Goal: Transaction & Acquisition: Purchase product/service

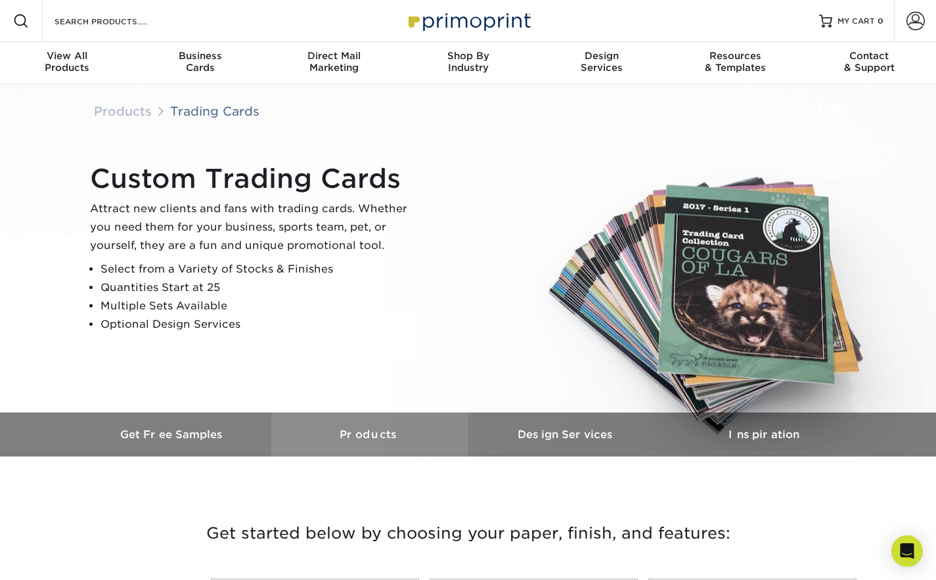
click at [382, 435] on h3 "Products" at bounding box center [369, 434] width 197 height 12
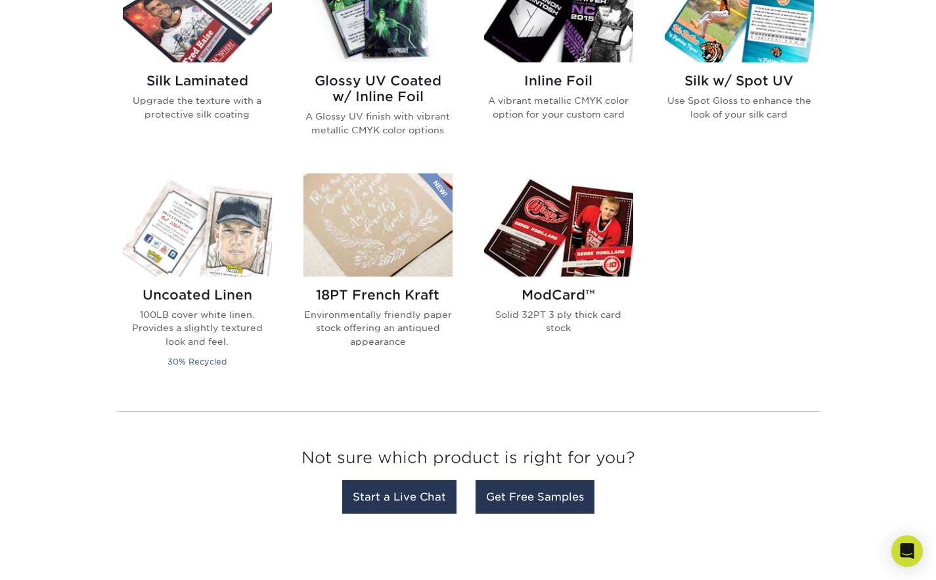
scroll to position [851, 0]
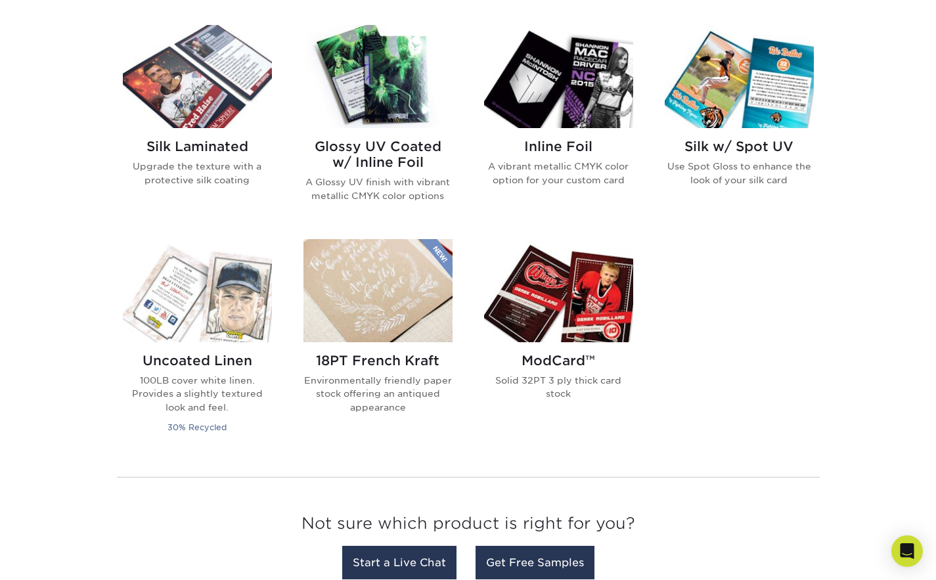
click at [591, 76] on img at bounding box center [558, 76] width 149 height 103
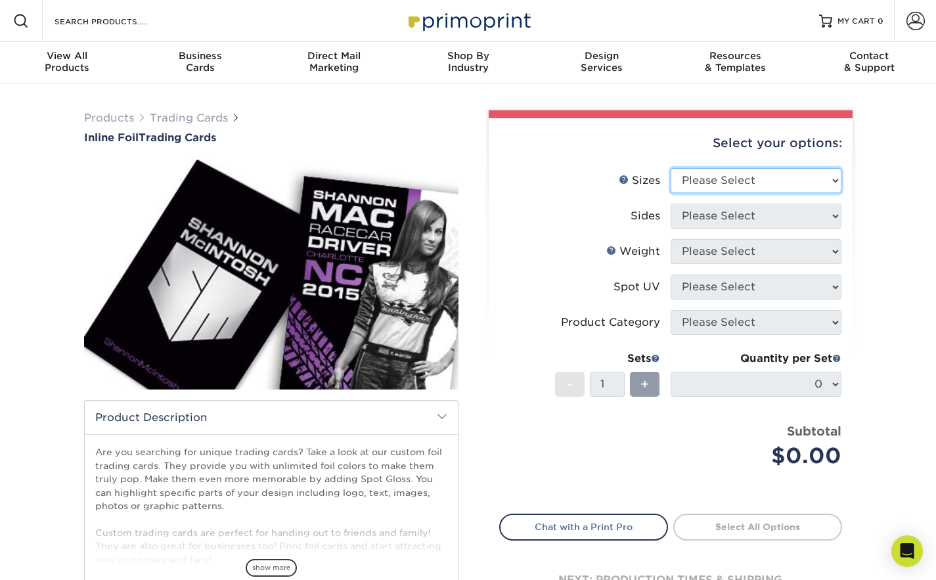
click at [812, 175] on select "Please Select 2.5" x 3.5"" at bounding box center [756, 180] width 171 height 25
click at [811, 175] on select "Please Select 2.5" x 3.5"" at bounding box center [756, 180] width 171 height 25
select select "2.50x3.50"
click at [671, 168] on select "Please Select 2.5" x 3.5"" at bounding box center [756, 180] width 171 height 25
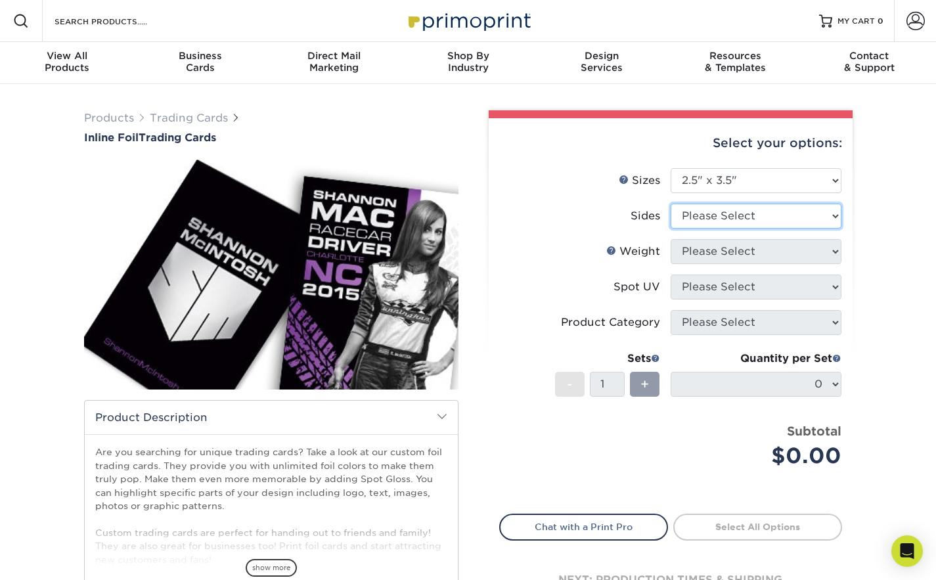
click at [793, 217] on select "Please Select Print Both Sides - Foil Back Only Print Both Sides - Foil Both Si…" at bounding box center [756, 216] width 171 height 25
select select "e9e9dfb3-fba1-4d60-972c-fd9ca5904d33"
click at [671, 204] on select "Please Select Print Both Sides - Foil Back Only Print Both Sides - Foil Both Si…" at bounding box center [756, 216] width 171 height 25
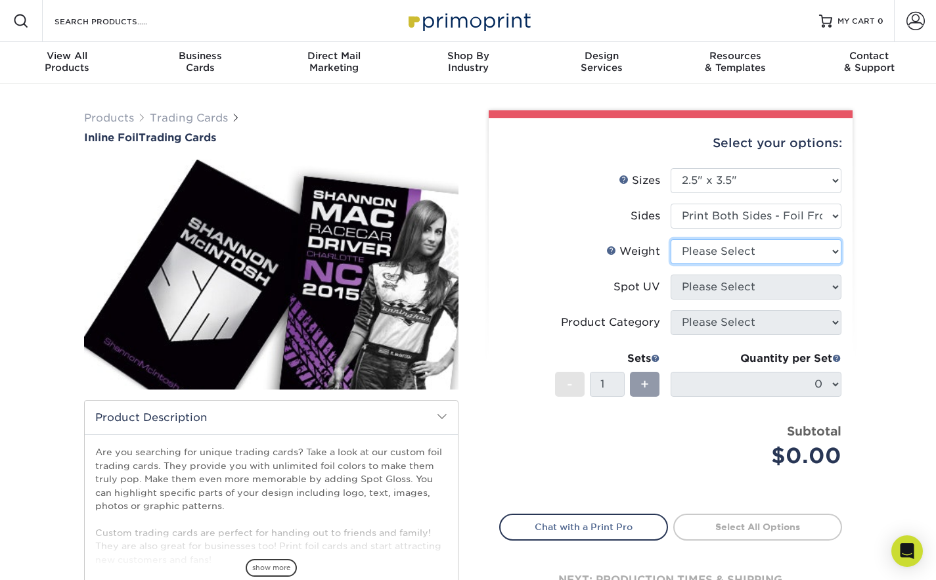
click at [780, 255] on select "Please Select 16PT" at bounding box center [756, 251] width 171 height 25
select select "16PT"
click at [671, 239] on select "Please Select 16PT" at bounding box center [756, 251] width 171 height 25
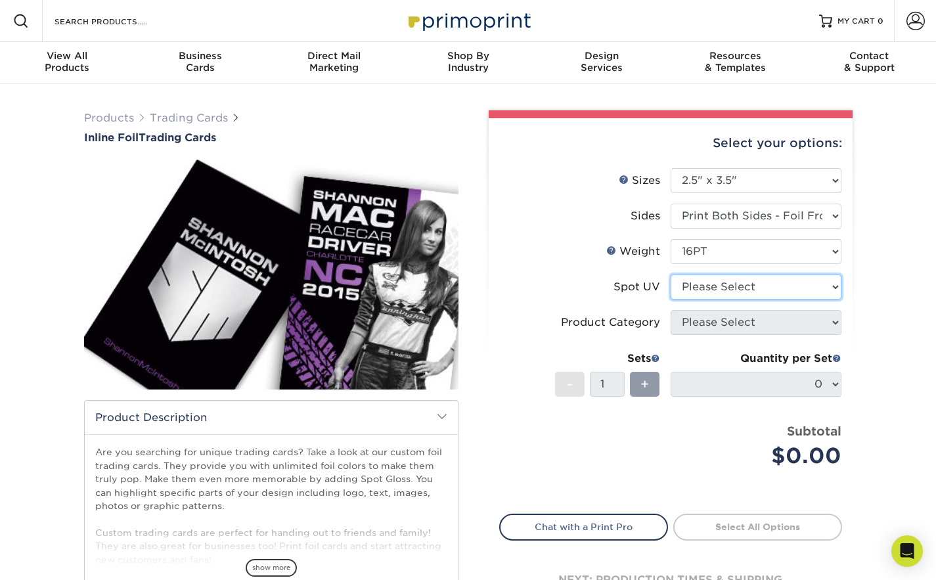
click at [780, 288] on select "Please Select No Spot UV Front and Back (Both Sides) Front Only Back Only" at bounding box center [756, 287] width 171 height 25
select select "3"
click at [671, 275] on select "Please Select No Spot UV Front and Back (Both Sides) Front Only Back Only" at bounding box center [756, 287] width 171 height 25
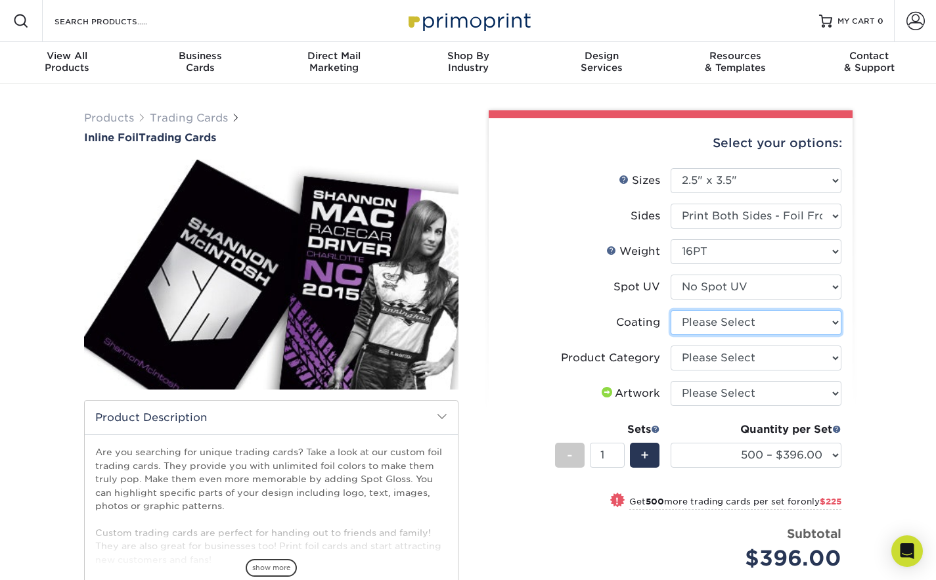
click at [774, 322] on select at bounding box center [756, 322] width 171 height 25
select select "3e7618de-abca-4bda-9f97-8b9129e913d8"
click at [671, 310] on select at bounding box center [756, 322] width 171 height 25
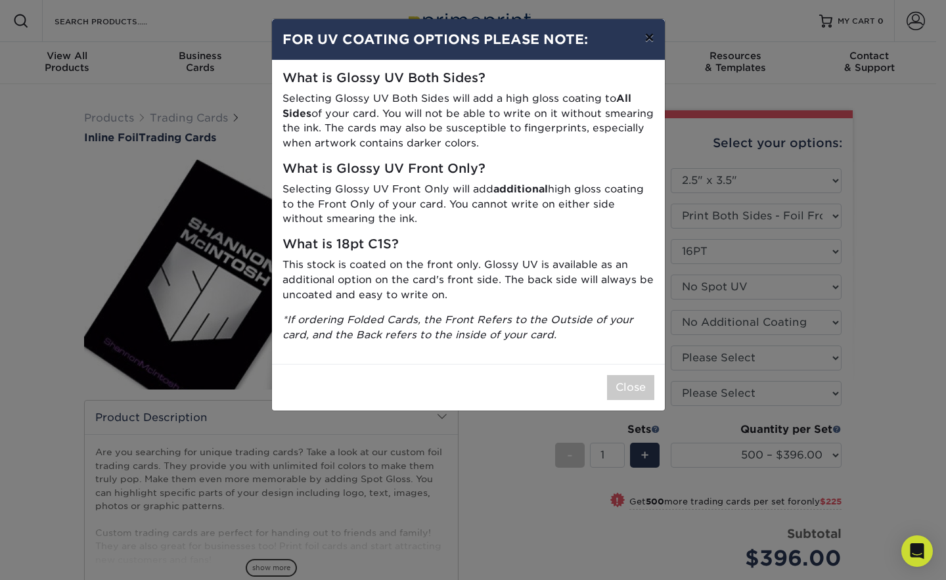
click at [649, 33] on button "×" at bounding box center [649, 37] width 30 height 37
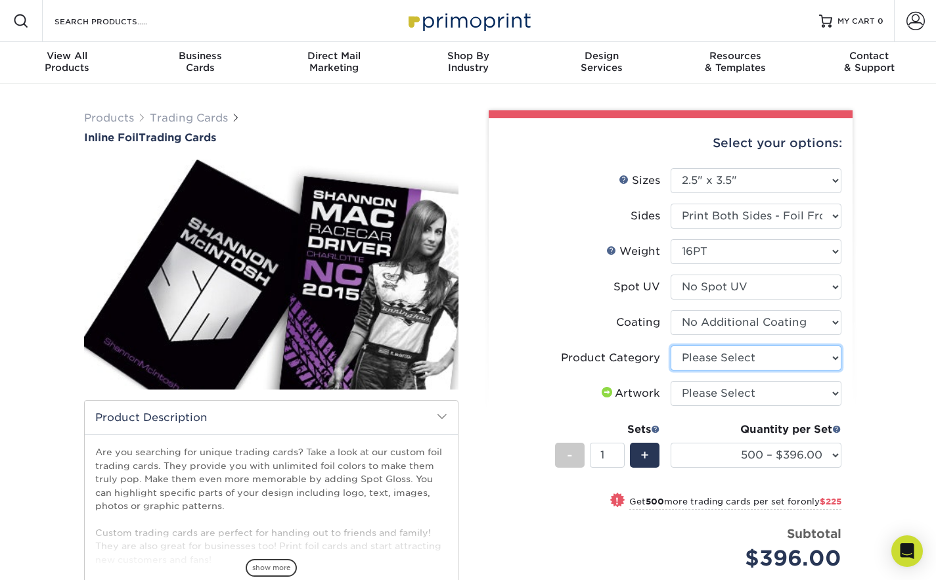
click at [822, 363] on select "Please Select Trading Cards" at bounding box center [756, 357] width 171 height 25
select select "c2f9bce9-36c2-409d-b101-c29d9d031e18"
click at [671, 345] on select "Please Select Trading Cards" at bounding box center [756, 357] width 171 height 25
click at [805, 400] on select "Please Select I will upload files I need a design - $100" at bounding box center [756, 393] width 171 height 25
select select "upload"
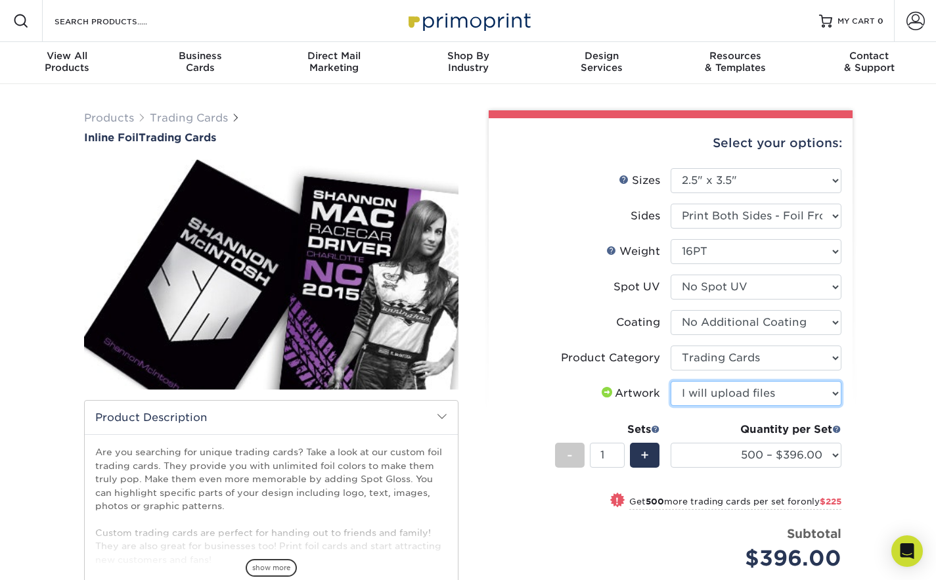
click at [671, 381] on select "Please Select I will upload files I need a design - $100" at bounding box center [756, 393] width 171 height 25
click at [845, 455] on div "Select your options: Sizes Help Sizes Please Select 2.5" x 3.5" Sides Please Se…" at bounding box center [671, 425] width 364 height 614
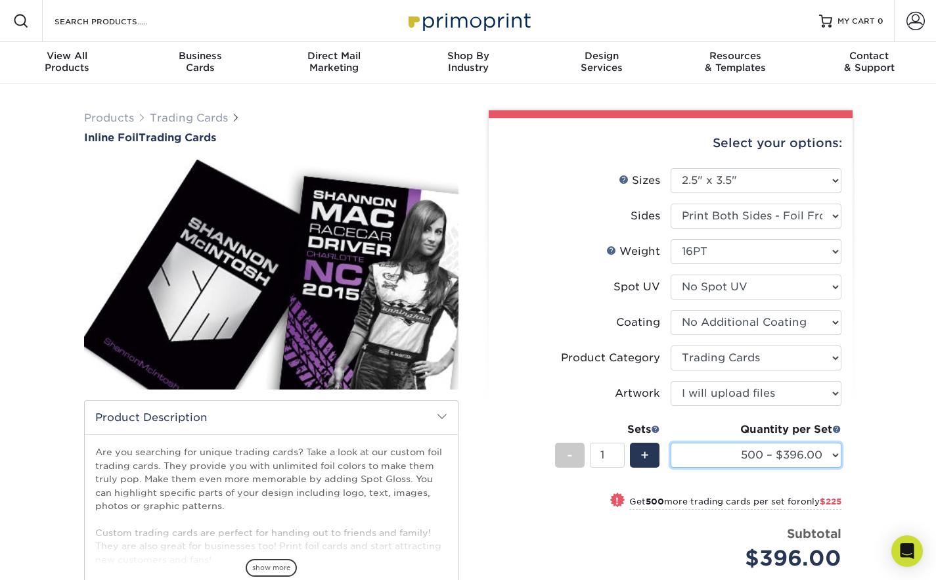
click at [822, 456] on select "500 – $396.00 1000 – $621.00 2500 – $896.00 5000 – $1262.00" at bounding box center [756, 455] width 171 height 25
click at [880, 435] on div "Products Trading Cards Inline Foil Trading Cards show more Templates /" at bounding box center [468, 426] width 936 height 685
click at [183, 122] on link "Trading Cards" at bounding box center [189, 118] width 78 height 12
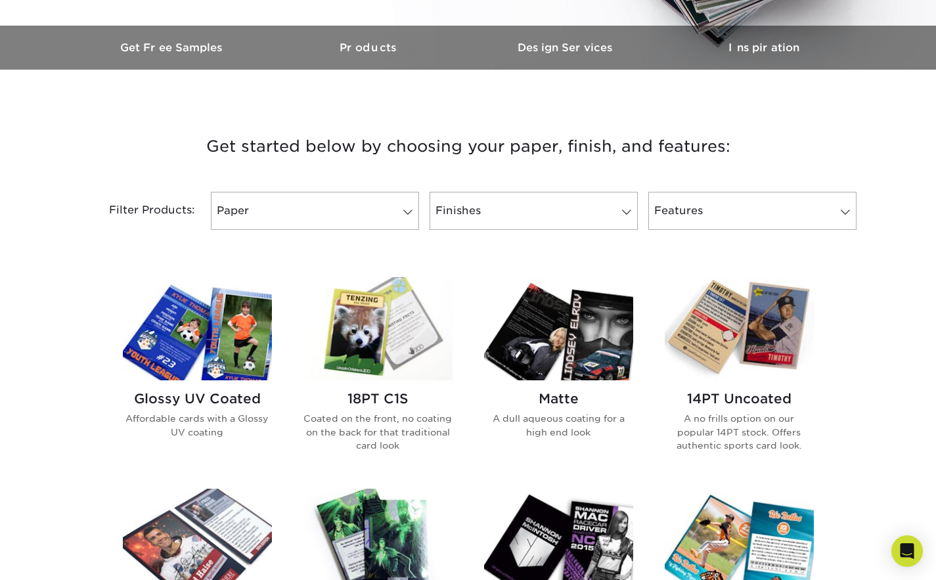
scroll to position [394, 0]
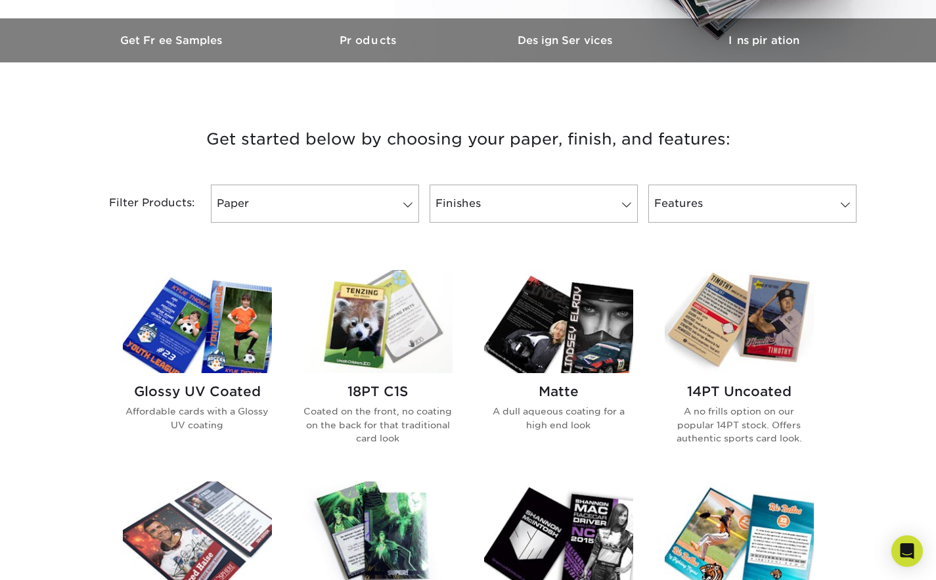
click at [213, 326] on img at bounding box center [197, 321] width 149 height 103
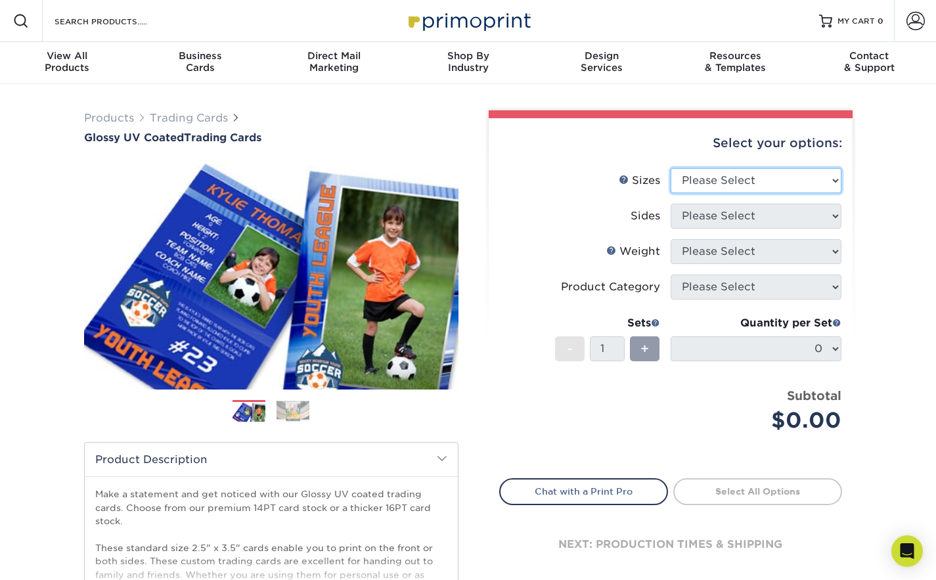
click at [751, 183] on select "Please Select 2.5" x 3.5"" at bounding box center [756, 180] width 171 height 25
select select "2.50x3.50"
click at [671, 168] on select "Please Select 2.5" x 3.5"" at bounding box center [756, 180] width 171 height 25
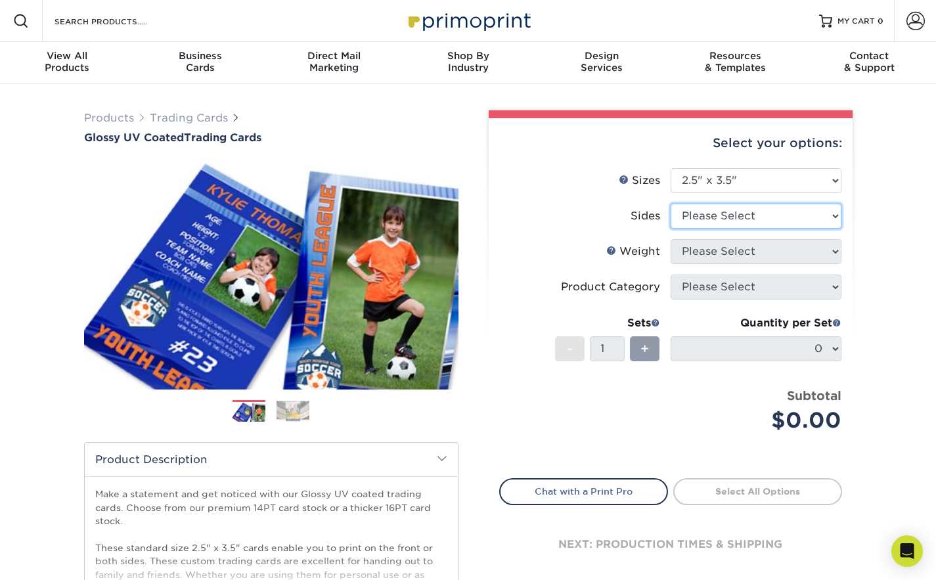
click at [751, 217] on select "Please Select Print Both Sides Print Front Only" at bounding box center [756, 216] width 171 height 25
select select "13abbda7-1d64-4f25-8bb2-c179b224825d"
click at [671, 204] on select "Please Select Print Both Sides Print Front Only" at bounding box center [756, 216] width 171 height 25
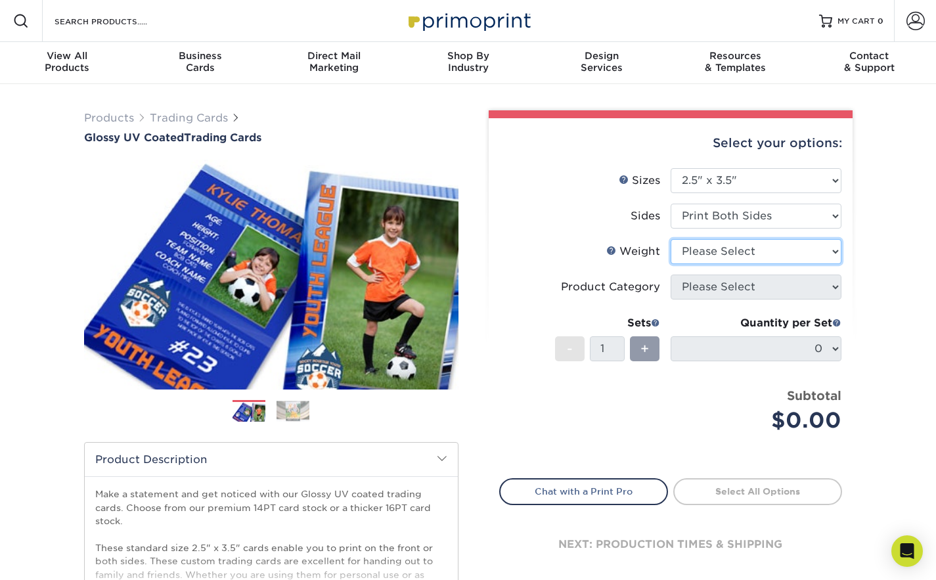
click at [753, 252] on select "Please Select 16PT 14PT 18PT C1S" at bounding box center [756, 251] width 171 height 25
select select "16PT"
click at [671, 239] on select "Please Select 16PT 14PT 18PT C1S" at bounding box center [756, 251] width 171 height 25
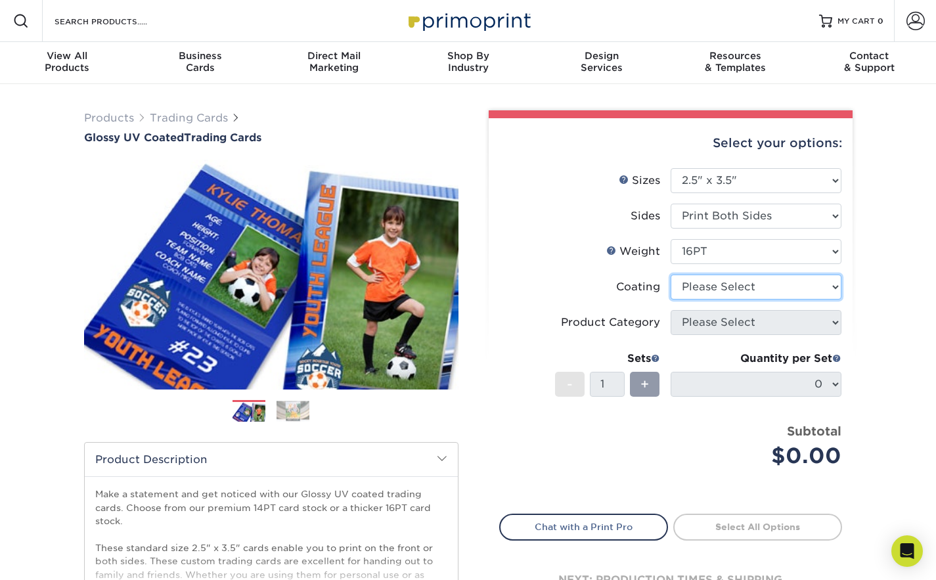
click at [747, 283] on select at bounding box center [756, 287] width 171 height 25
select select "ae367451-b2b8-45df-a344-0f05b6a12993"
click at [671, 275] on select at bounding box center [756, 287] width 171 height 25
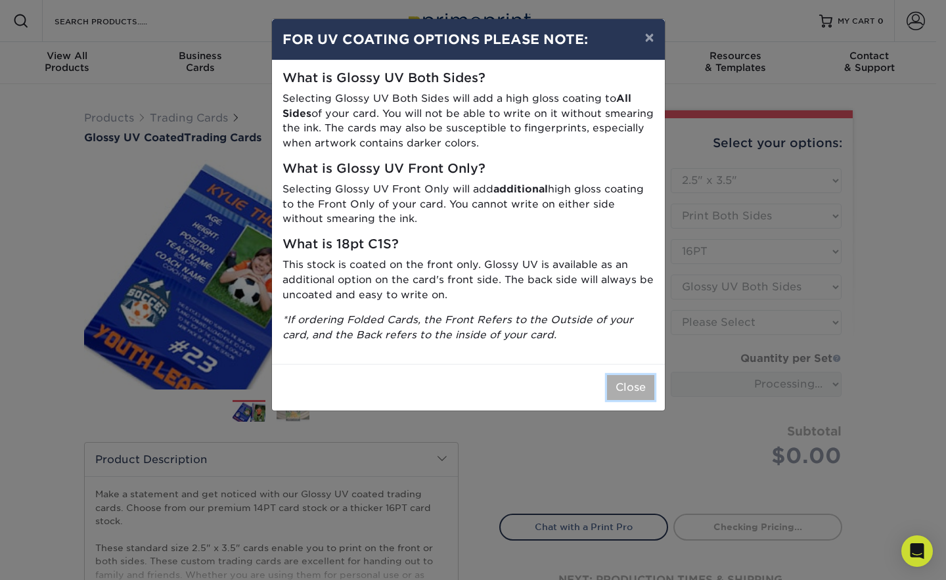
click at [629, 382] on button "Close" at bounding box center [630, 387] width 47 height 25
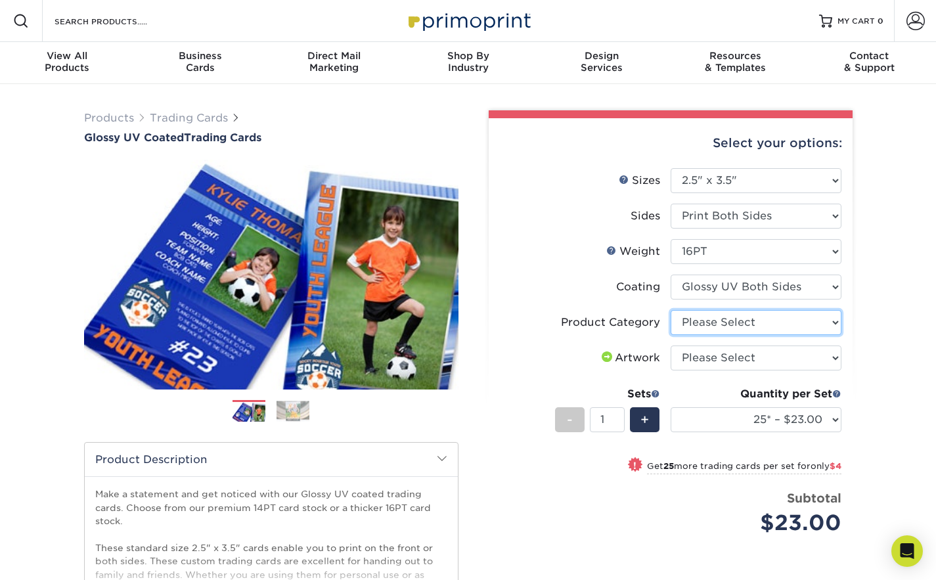
click at [799, 330] on select "Please Select Trading Cards" at bounding box center [756, 322] width 171 height 25
select select "c2f9bce9-36c2-409d-b101-c29d9d031e18"
click at [671, 310] on select "Please Select Trading Cards" at bounding box center [756, 322] width 171 height 25
click at [791, 363] on select "Please Select I will upload files I need a design - $100" at bounding box center [756, 357] width 171 height 25
select select "upload"
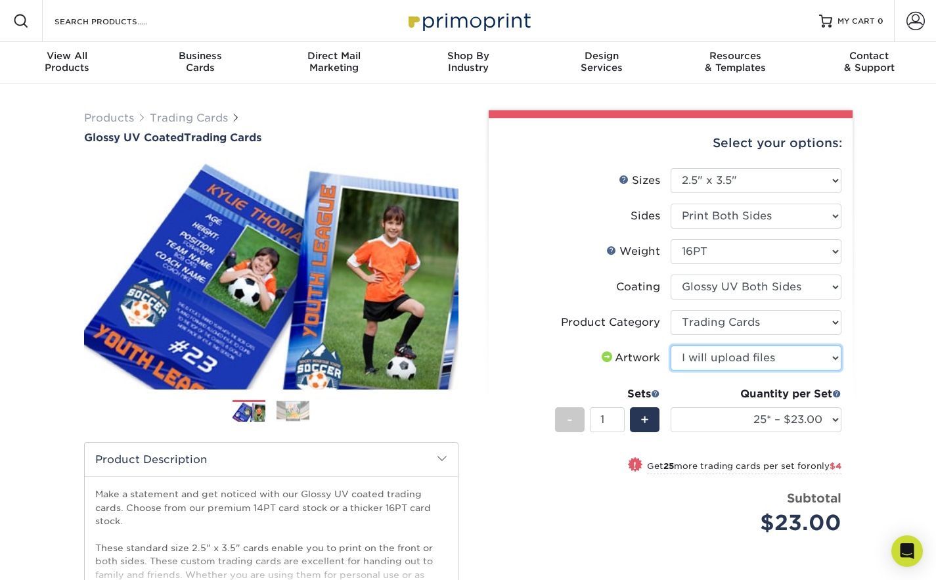
click at [671, 345] on select "Please Select I will upload files I need a design - $100" at bounding box center [756, 357] width 171 height 25
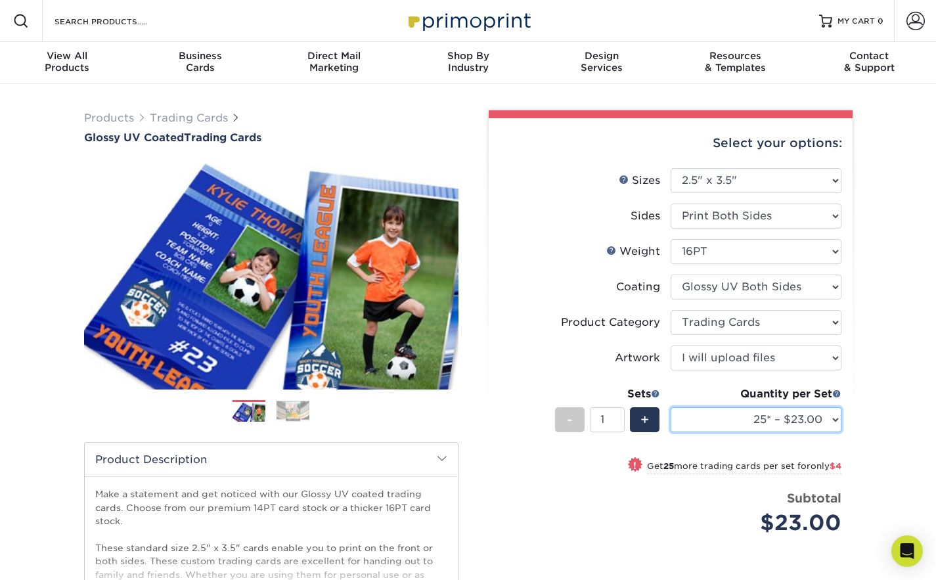
click at [834, 419] on select "25* – $23.00 50* – $27.00 75* – $33.00 100* – $37.00 250* – $47.00 500 – $58.00…" at bounding box center [756, 419] width 171 height 25
click at [834, 418] on select "25* – $23.00 50* – $27.00 75* – $33.00 100* – $37.00 250* – $47.00 500 – $58.00…" at bounding box center [756, 419] width 171 height 25
click at [904, 342] on div "Products Trading Cards Glossy UV Coated Trading Cards Previous Next /" at bounding box center [468, 434] width 936 height 701
